Goal: Task Accomplishment & Management: Manage account settings

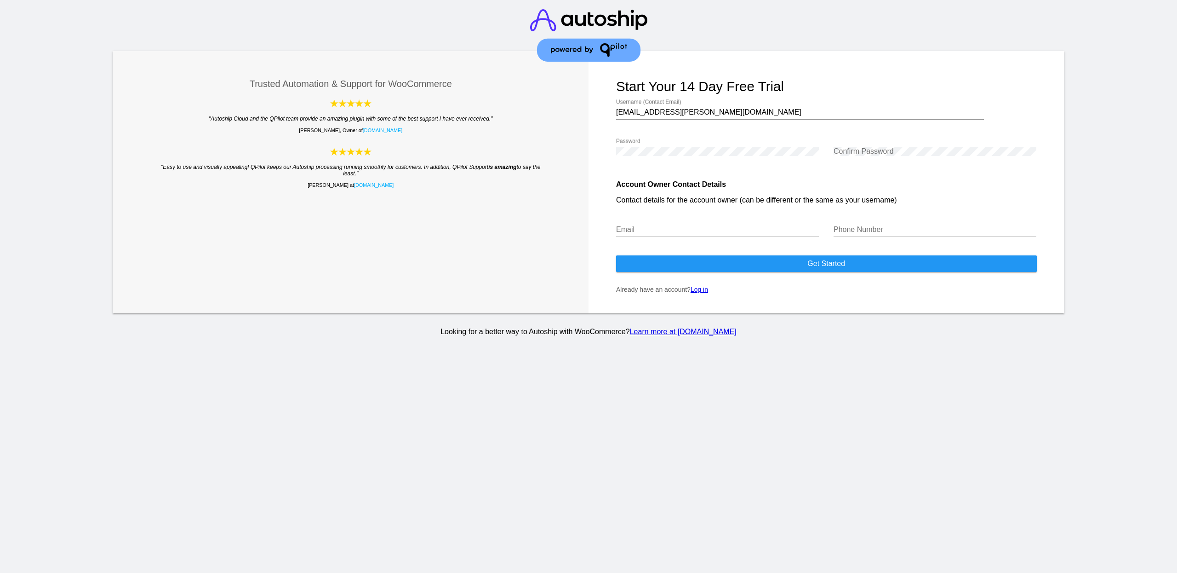
click at [735, 272] on button "Get started" at bounding box center [826, 263] width 421 height 17
click at [698, 293] on link "Log in" at bounding box center [699, 289] width 17 height 7
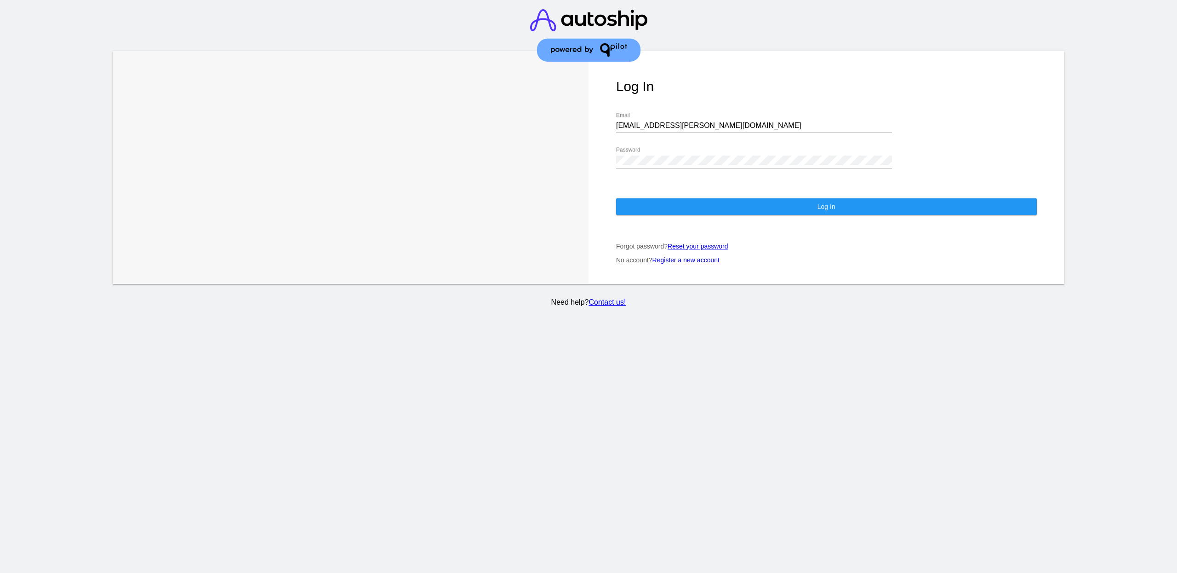
click at [670, 199] on button "Log In" at bounding box center [826, 206] width 421 height 17
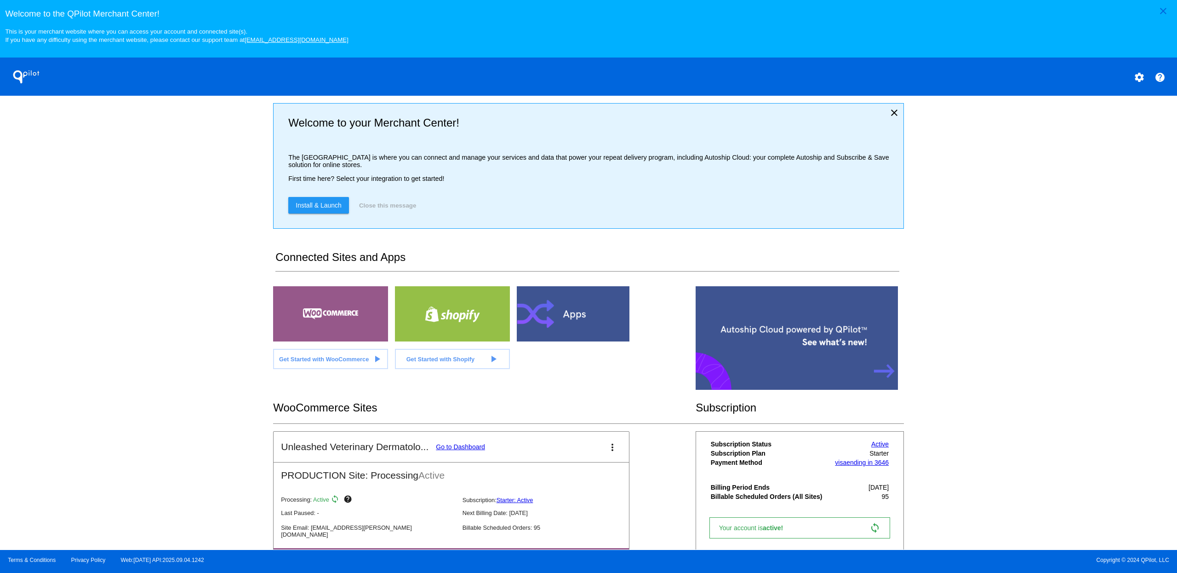
scroll to position [55, 0]
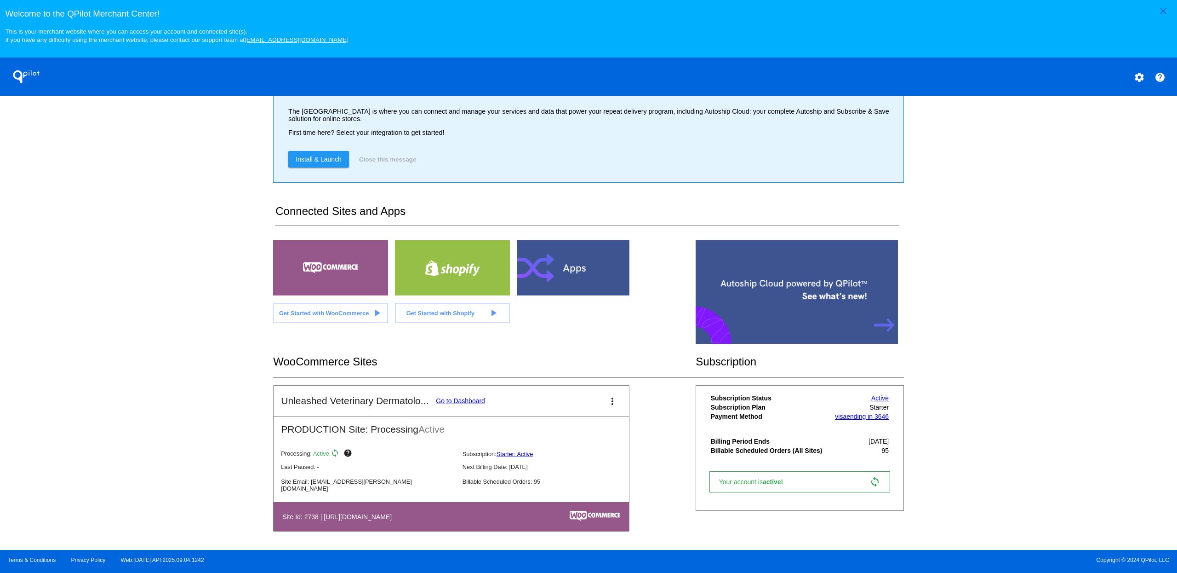
click at [459, 401] on link "Go to Dashboard" at bounding box center [460, 400] width 49 height 7
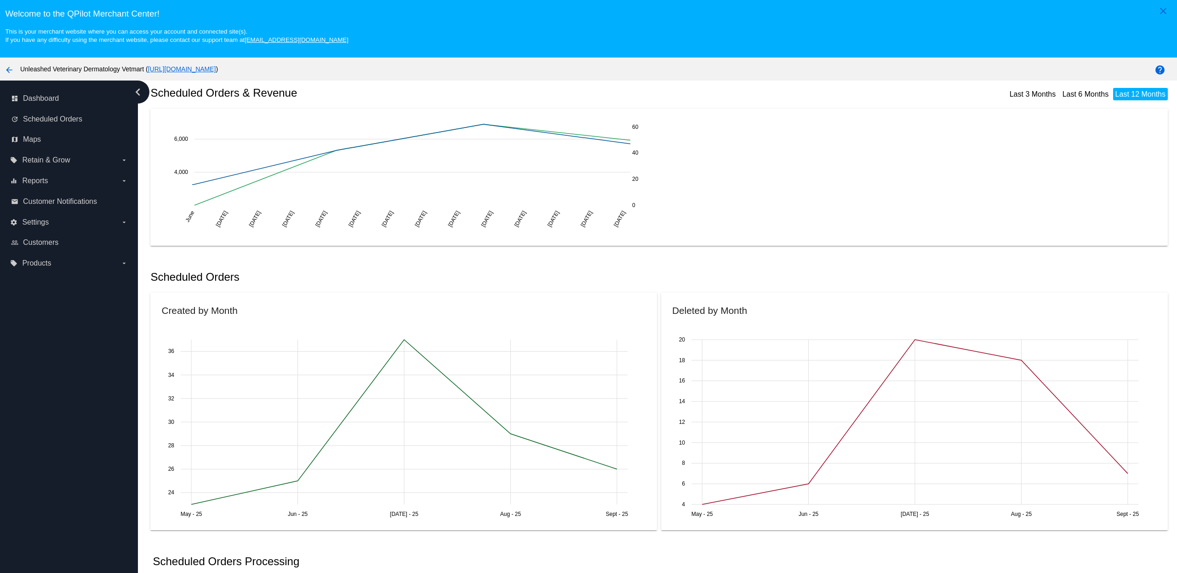
scroll to position [166, 0]
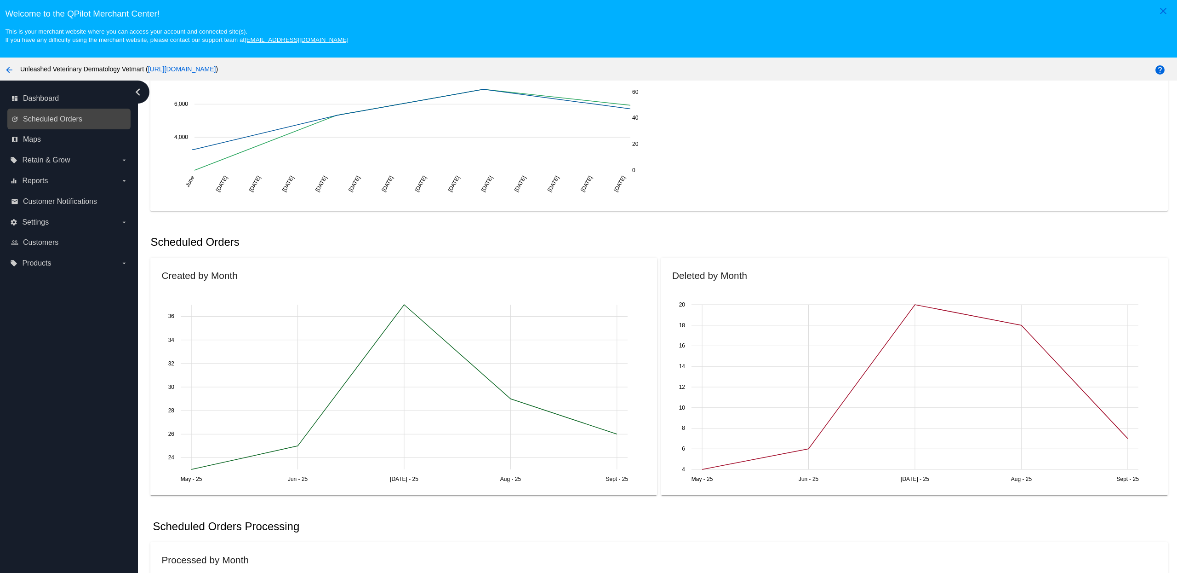
click at [63, 115] on link "update Scheduled Orders" at bounding box center [69, 119] width 117 height 15
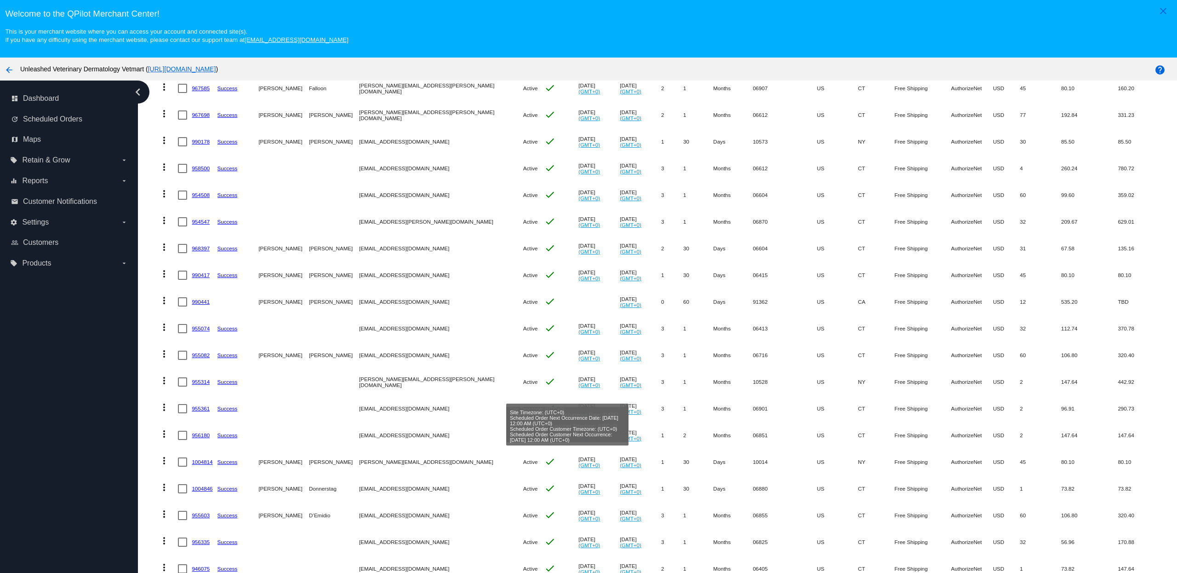
scroll to position [60, 0]
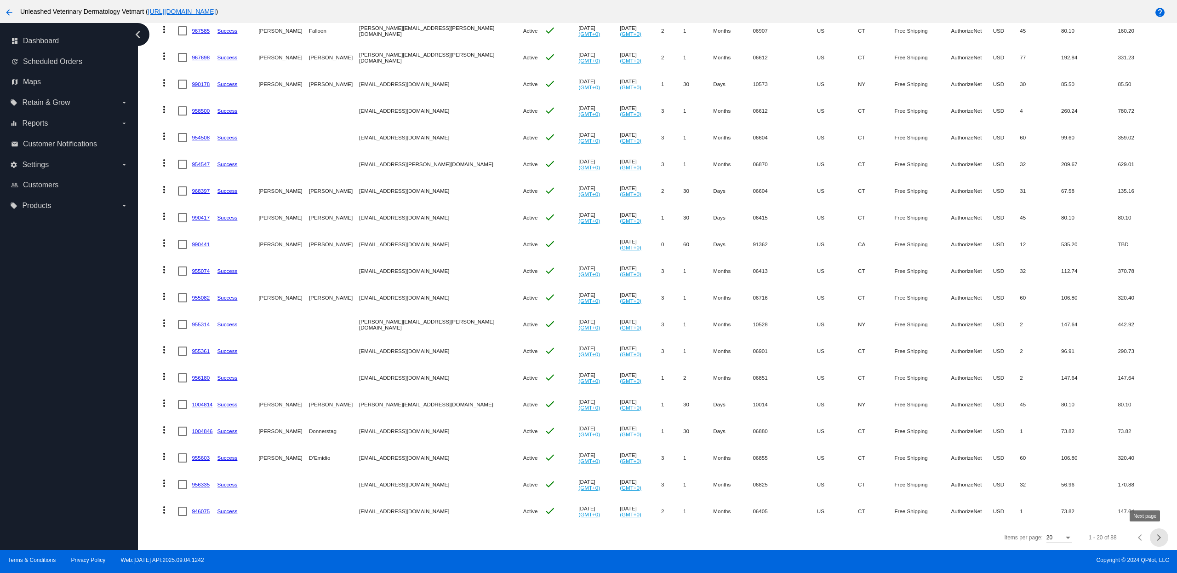
click at [1150, 536] on span "Next page" at bounding box center [1159, 537] width 18 height 5
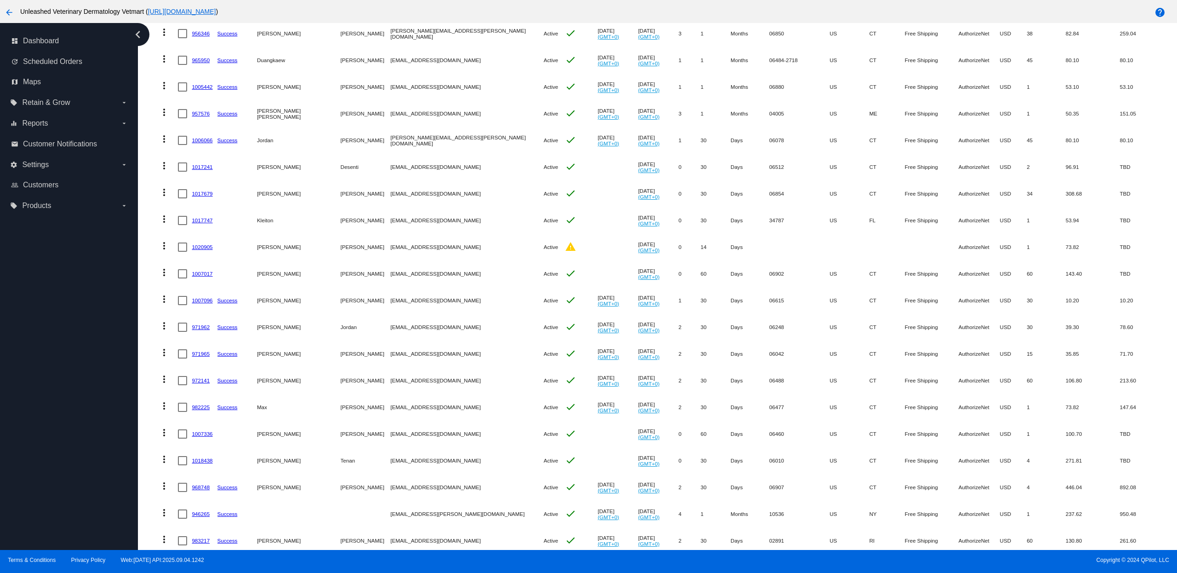
scroll to position [179, 0]
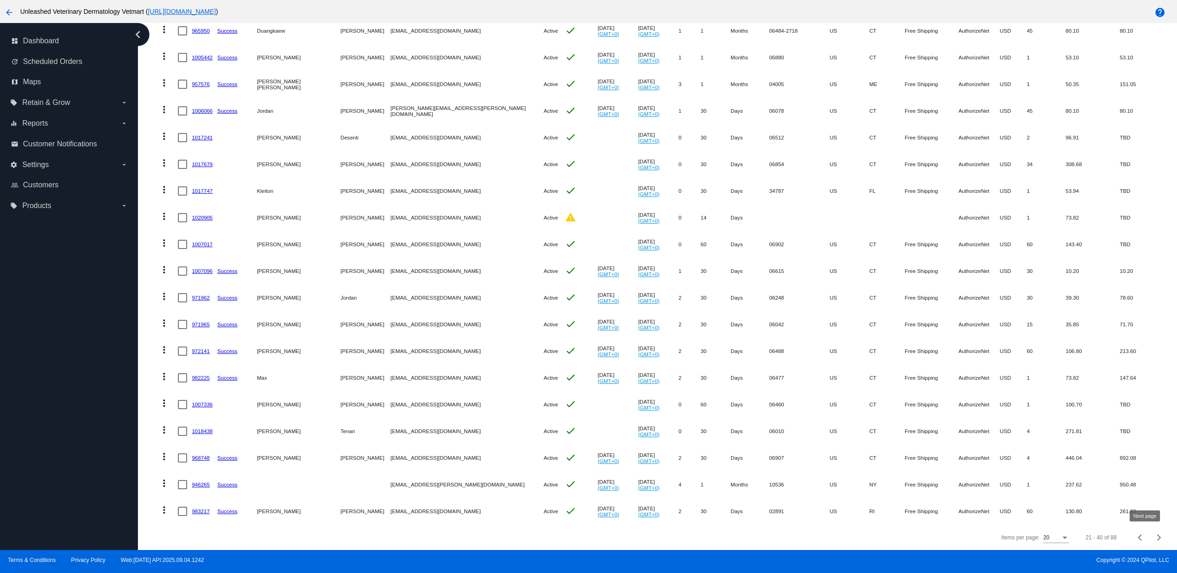
click at [1155, 538] on div "Next page" at bounding box center [1158, 537] width 6 height 6
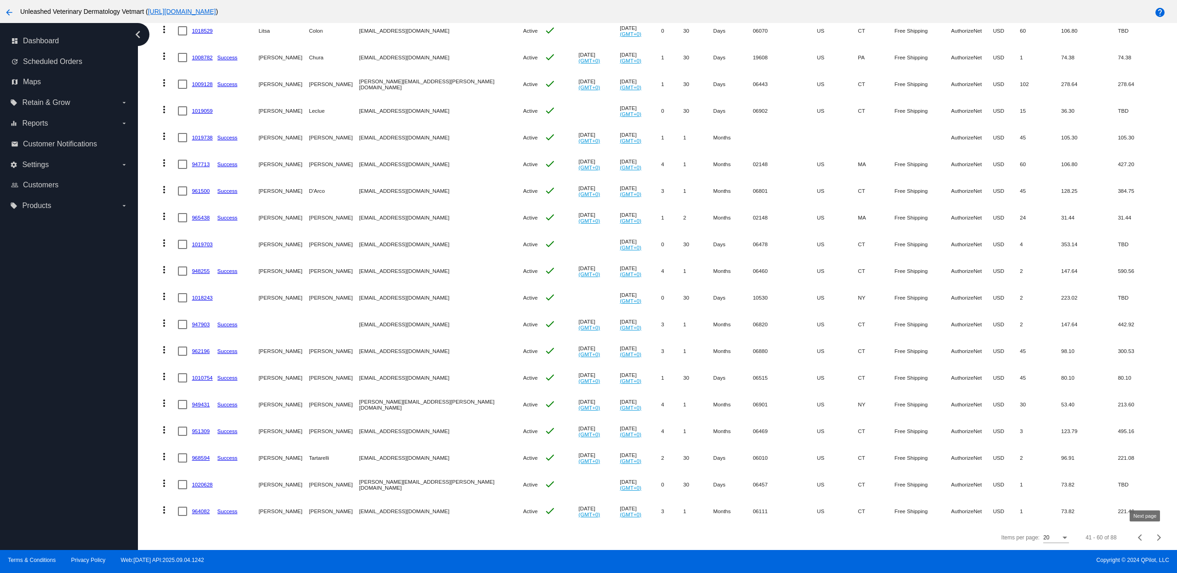
click at [1155, 535] on div "Next page" at bounding box center [1158, 537] width 6 height 6
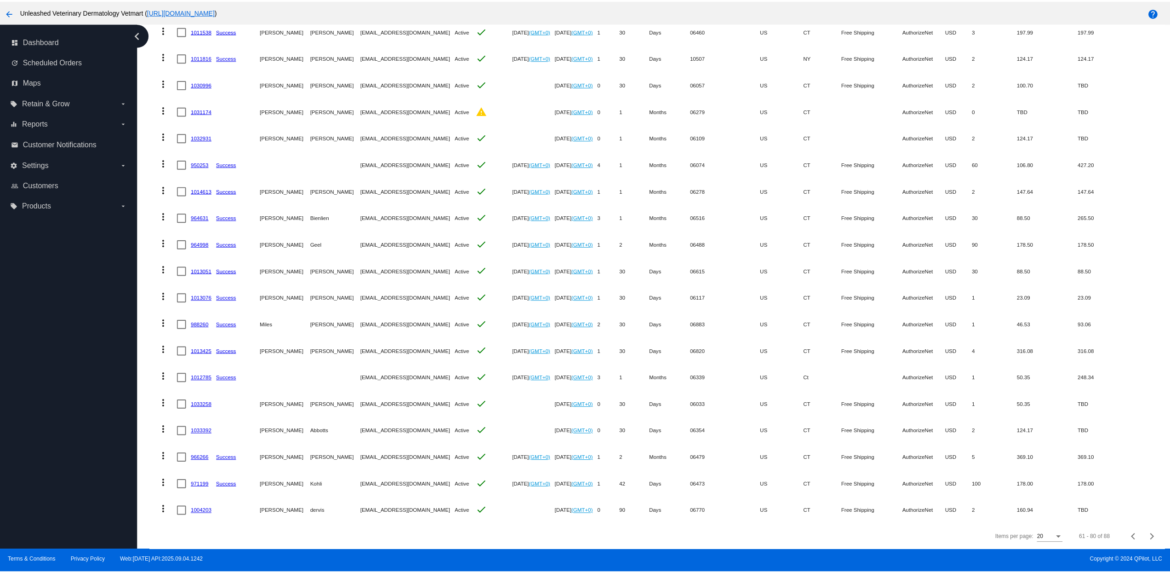
scroll to position [0, 0]
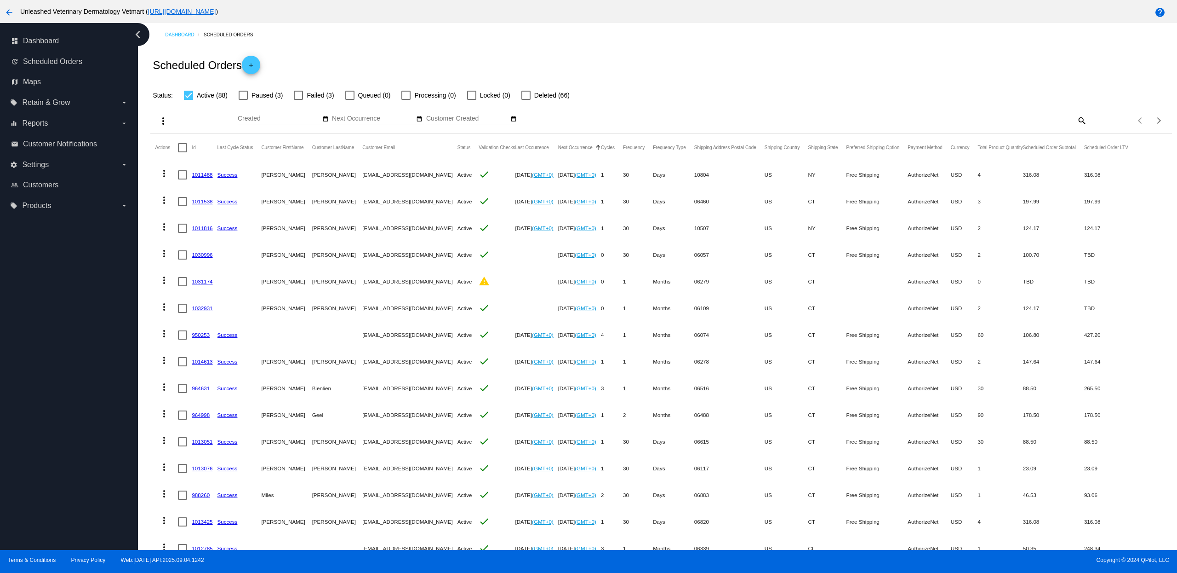
click at [185, 282] on div at bounding box center [182, 281] width 9 height 9
click at [183, 286] on input "checkbox" at bounding box center [182, 286] width 0 height 0
checkbox input "true"
click at [167, 283] on mat-icon "more_vert" at bounding box center [164, 280] width 11 height 11
click at [184, 390] on span "Delete" at bounding box center [192, 391] width 18 height 7
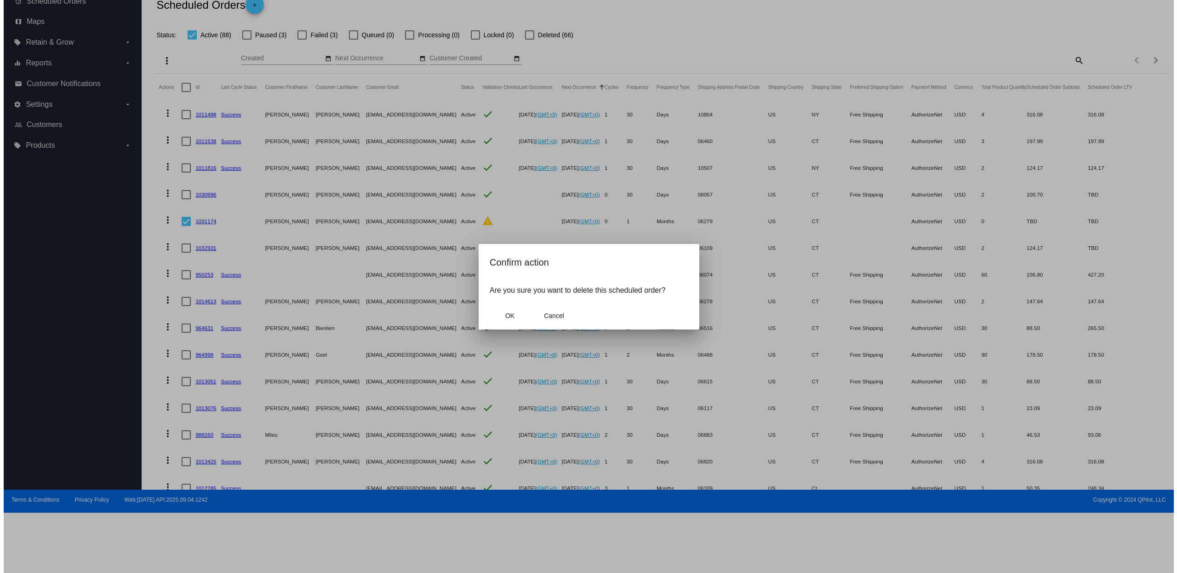
scroll to position [60, 0]
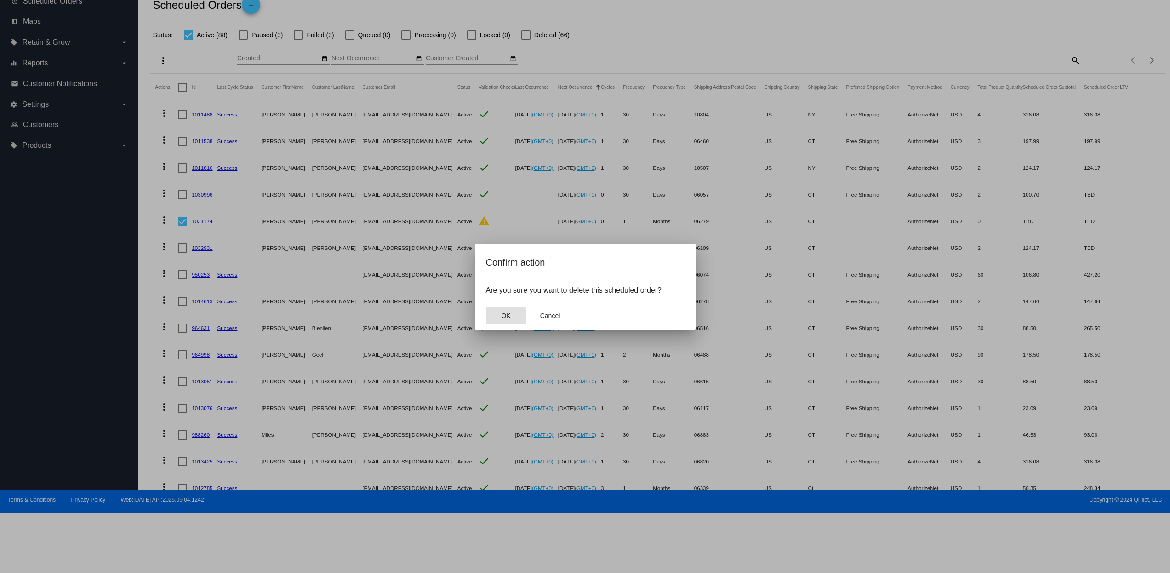
click at [511, 315] on button "OK" at bounding box center [506, 315] width 40 height 17
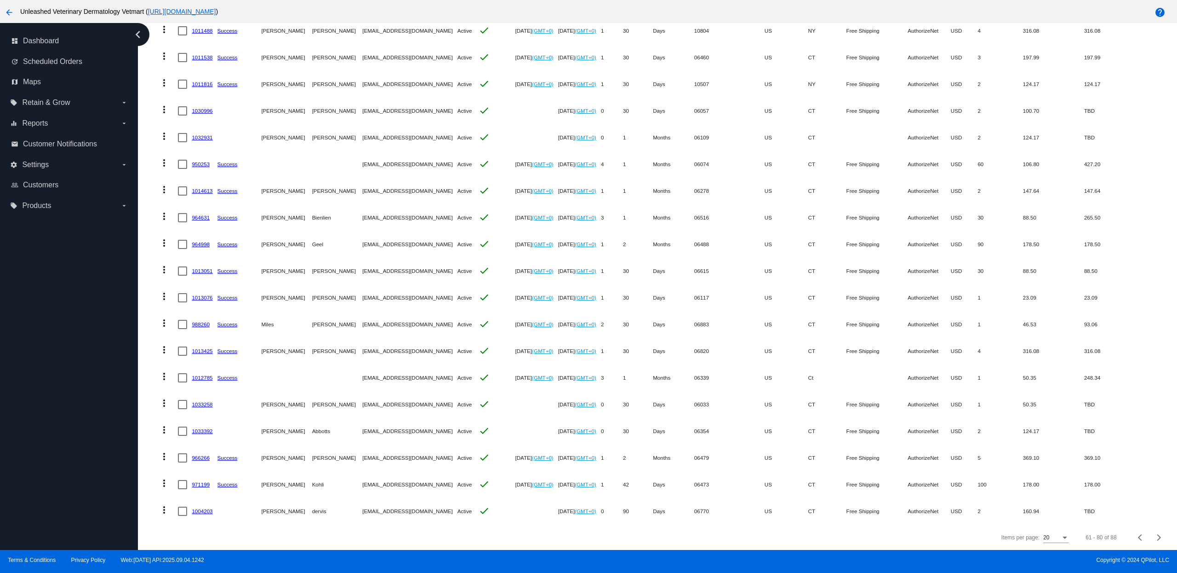
scroll to position [152, 0]
click at [1155, 536] on div "Next page" at bounding box center [1158, 537] width 6 height 6
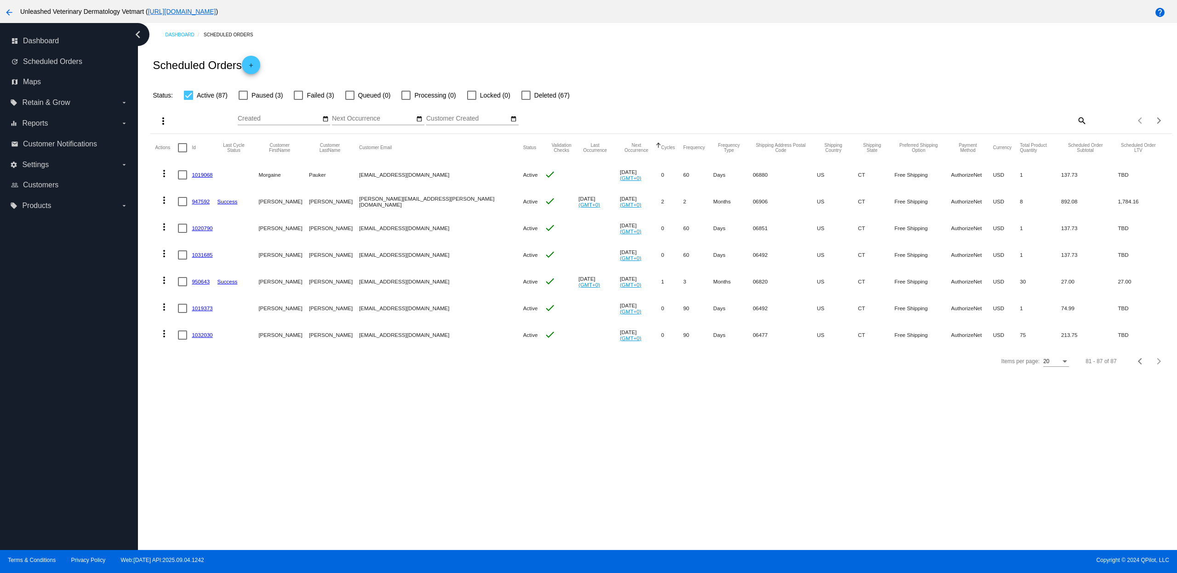
scroll to position [60, 0]
click at [41, 46] on link "dashboard Dashboard" at bounding box center [69, 41] width 117 height 15
